Goal: Find specific page/section: Find specific page/section

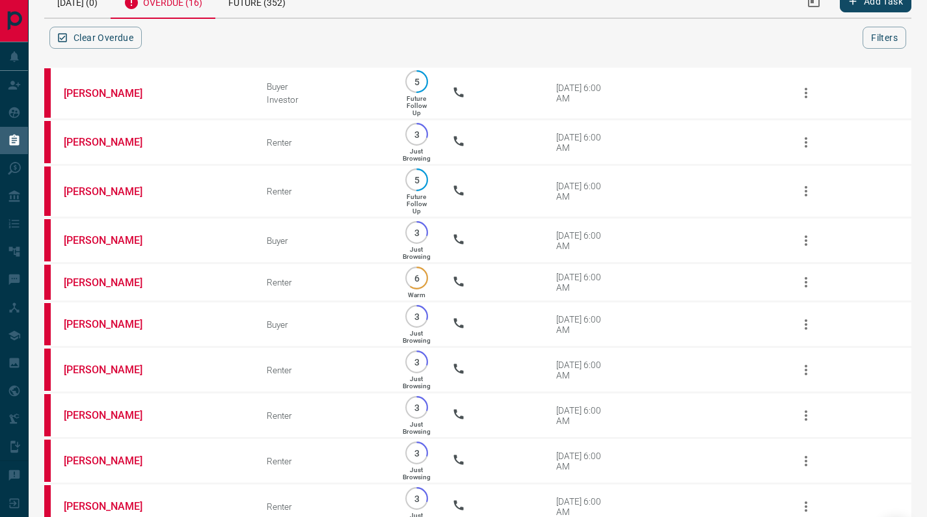
scroll to position [400, 0]
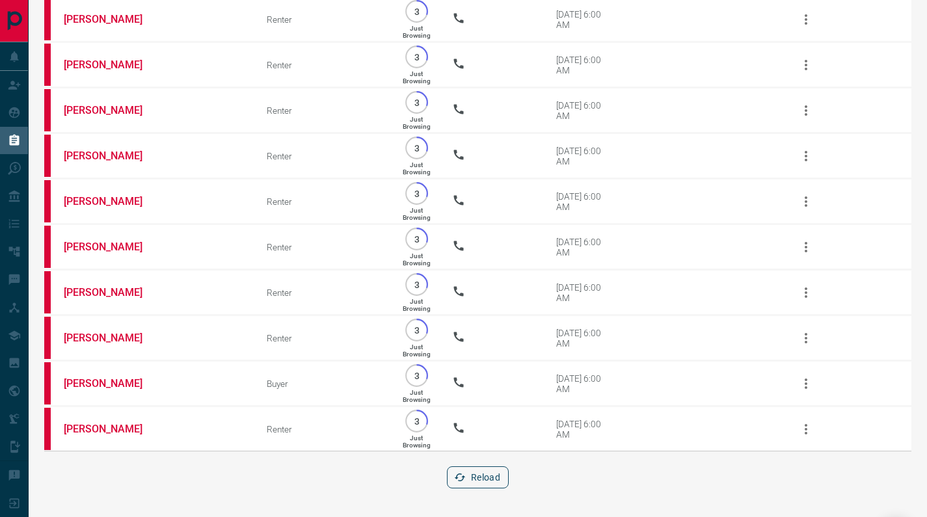
click at [489, 480] on button "Reload" at bounding box center [478, 478] width 62 height 22
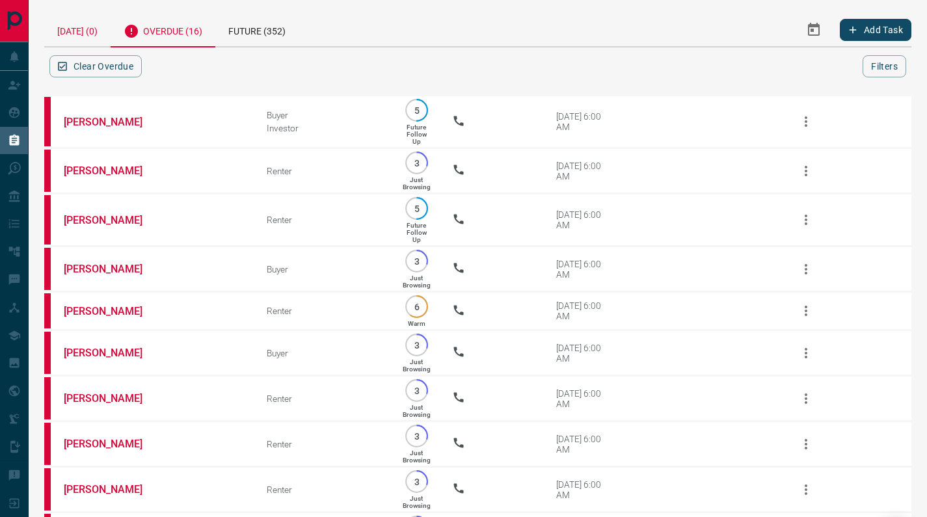
click at [98, 31] on div "[DATE] (0)" at bounding box center [77, 29] width 66 height 33
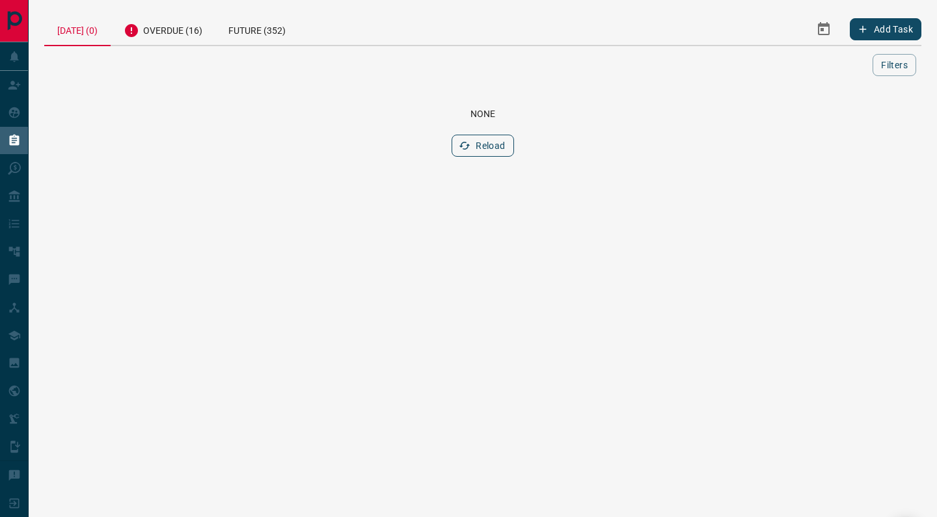
click at [487, 150] on button "Reload" at bounding box center [483, 146] width 62 height 22
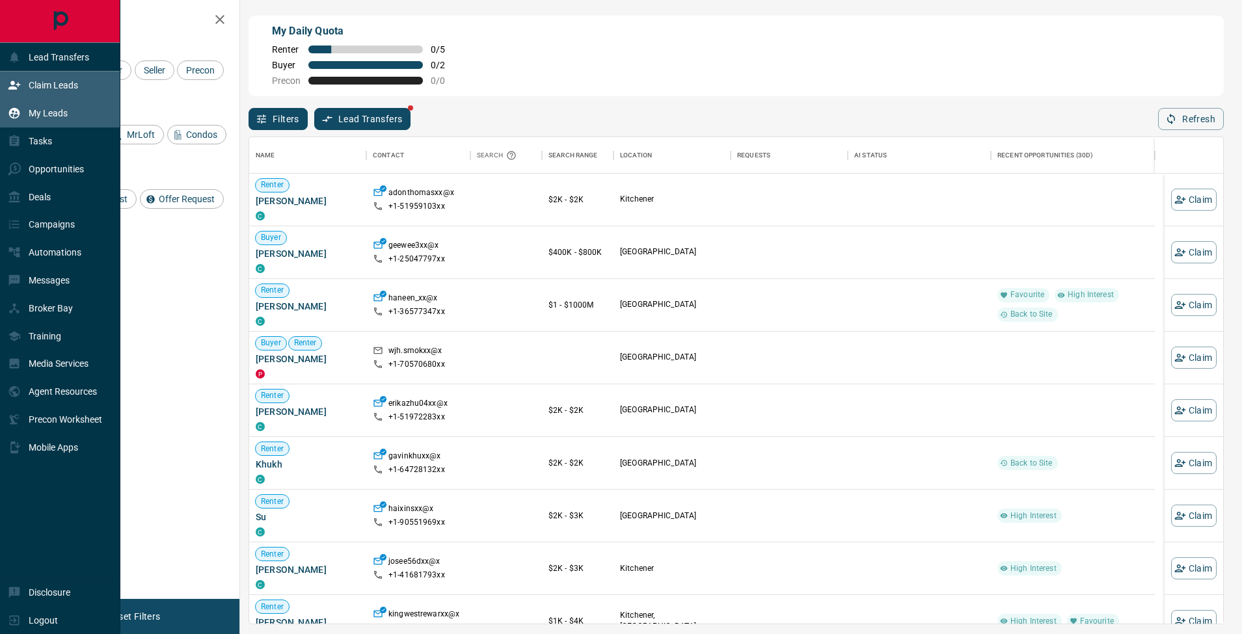
scroll to position [477, 964]
click at [16, 122] on div "My Leads" at bounding box center [38, 113] width 60 height 21
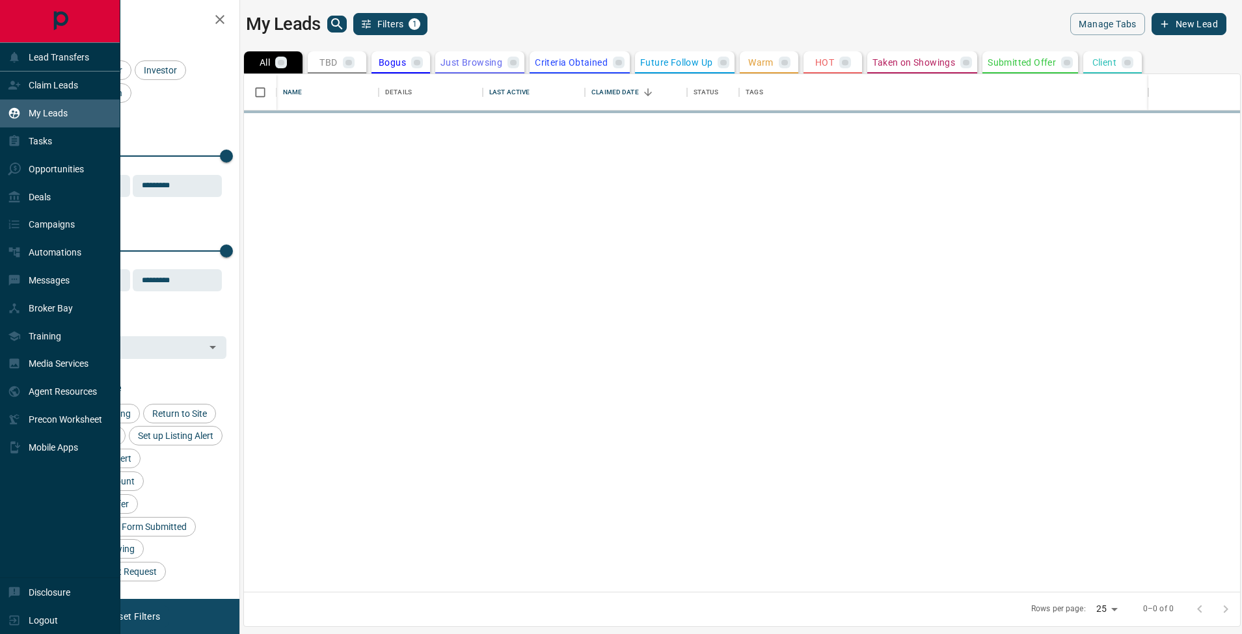
scroll to position [508, 986]
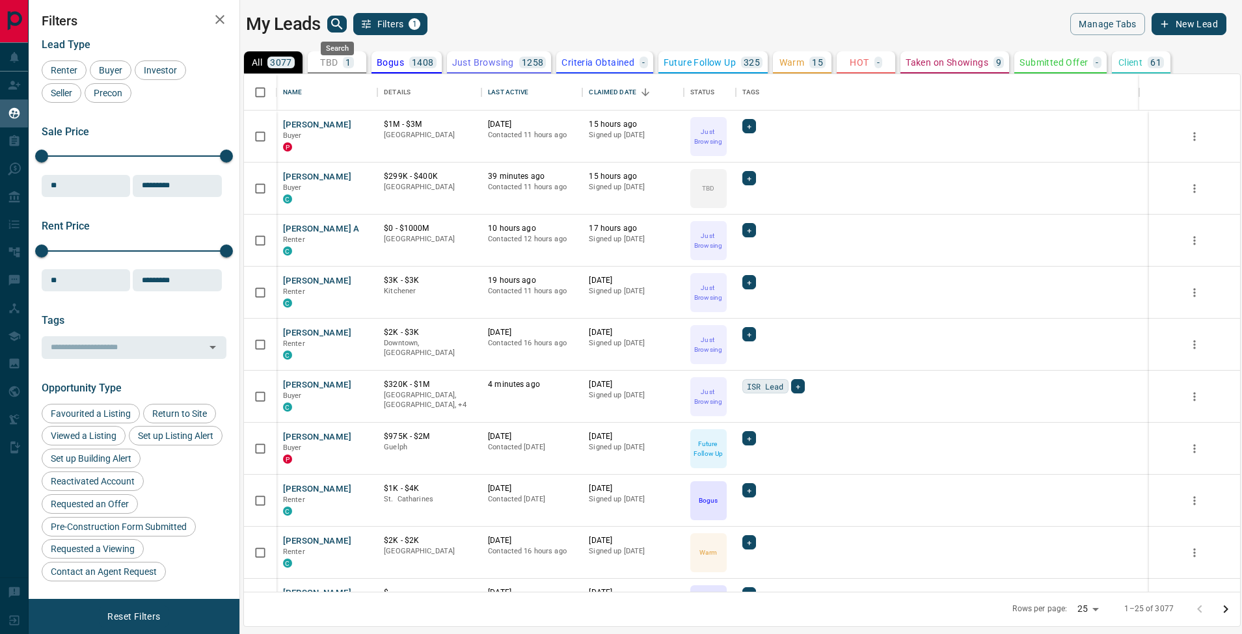
click at [331, 29] on icon "search button" at bounding box center [337, 24] width 16 height 16
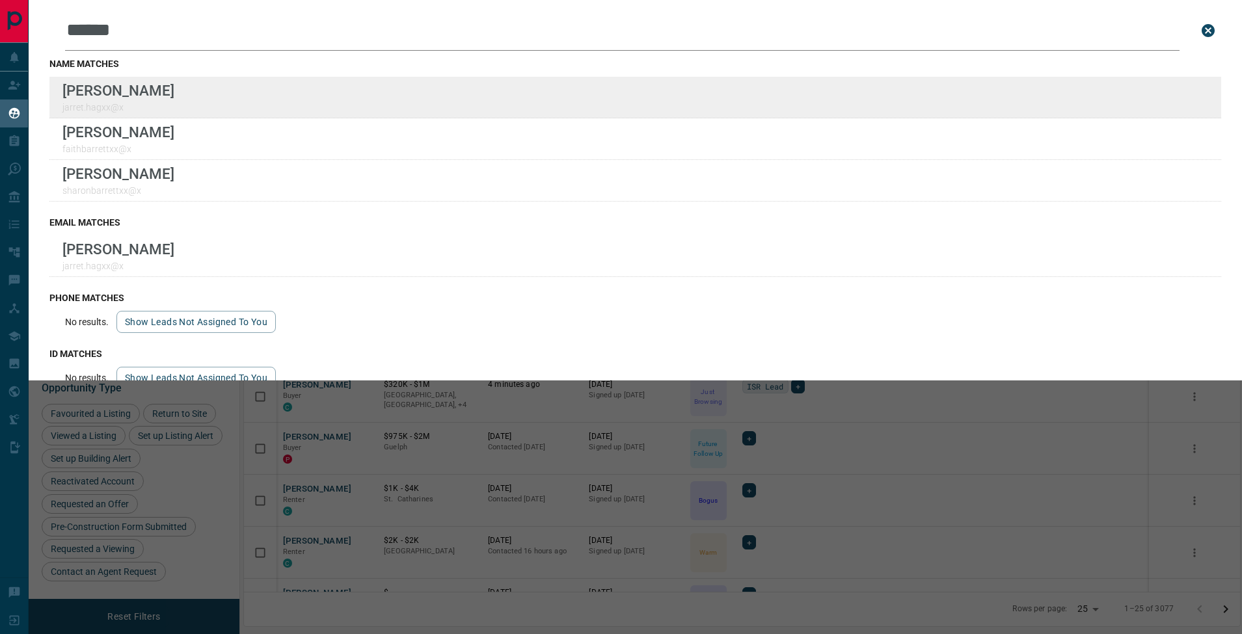
type input "******"
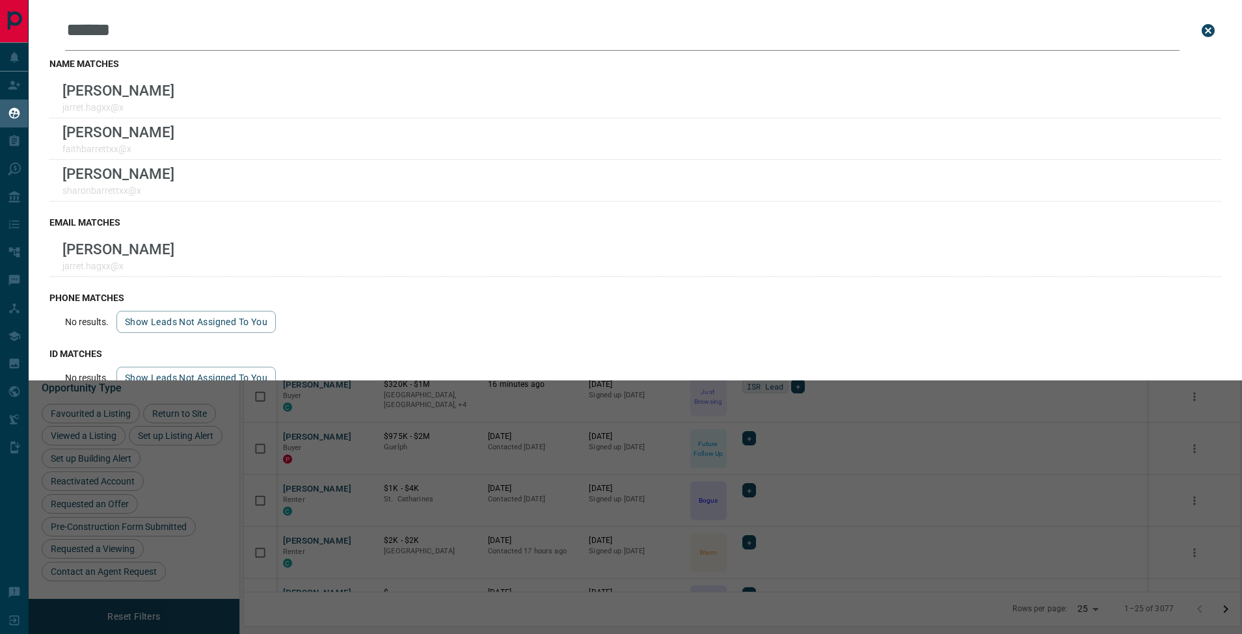
drag, startPoint x: 1190, startPoint y: 25, endPoint x: 1171, endPoint y: 31, distance: 20.2
click at [1195, 25] on button "close search bar" at bounding box center [1208, 31] width 26 height 26
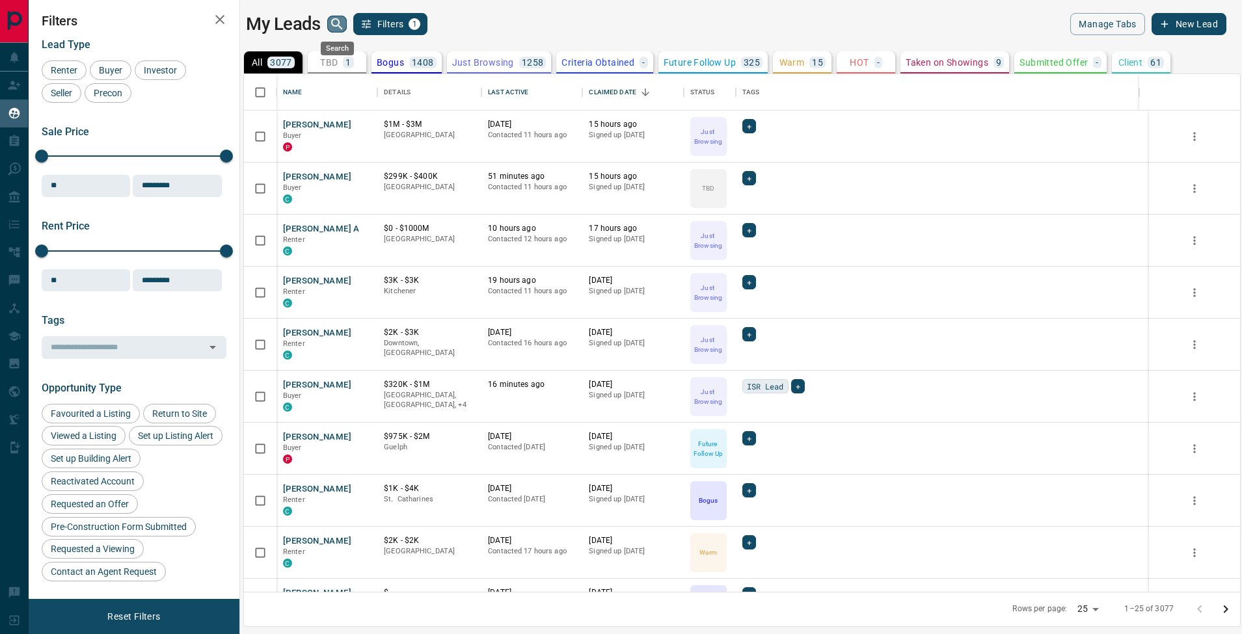
click at [346, 24] on button "search button" at bounding box center [337, 24] width 20 height 17
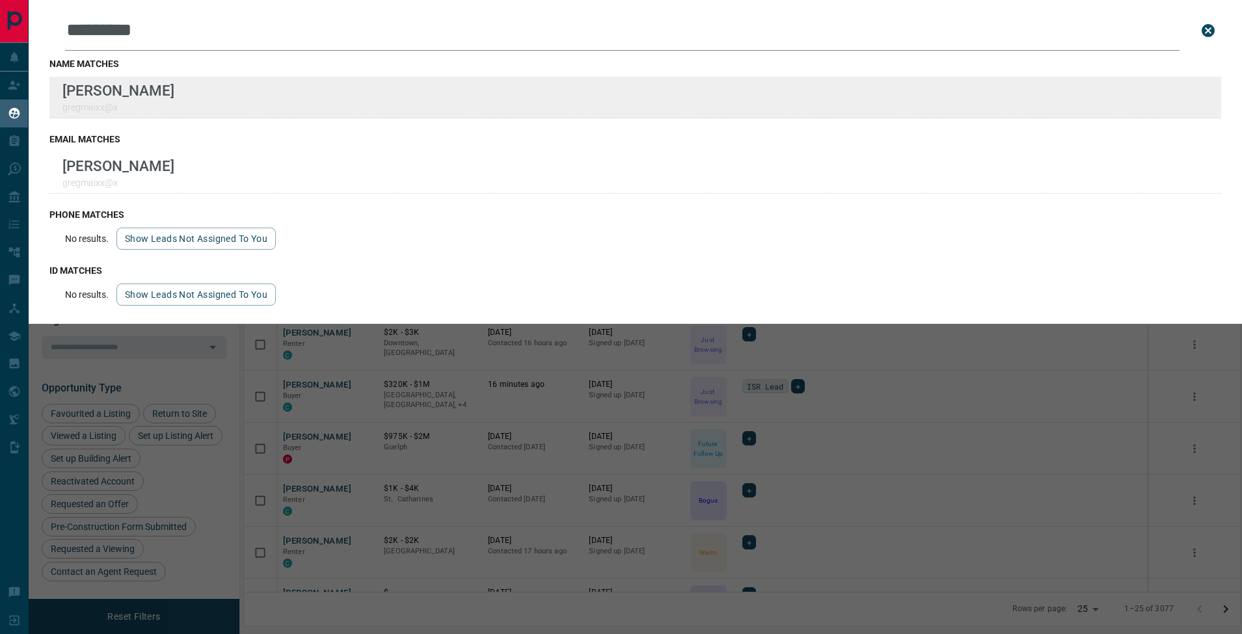
type input "*********"
